Goal: Find specific page/section: Find specific page/section

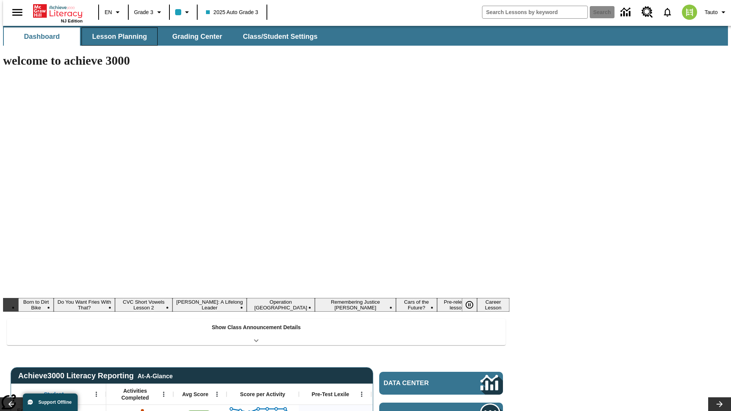
click at [117, 37] on button "Lesson Planning" at bounding box center [120, 36] width 76 height 18
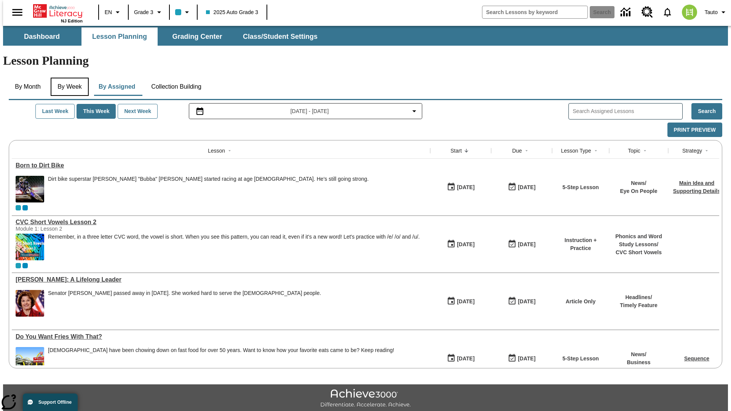
click at [68, 78] on button "By Week" at bounding box center [70, 87] width 38 height 18
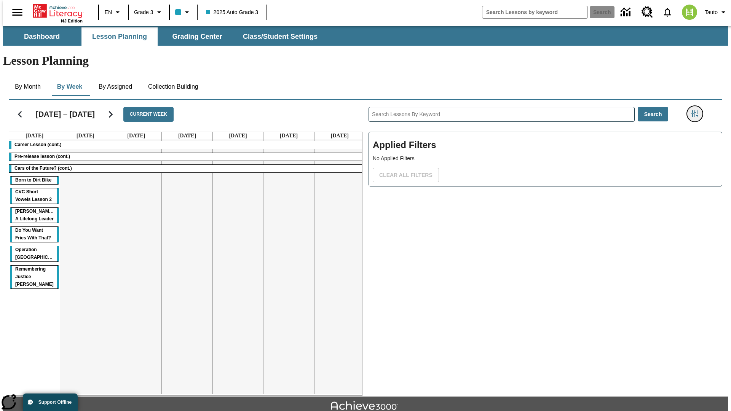
click at [697, 110] on icon "Filters Side menu" at bounding box center [695, 113] width 7 height 7
